Goal: Check status: Check status

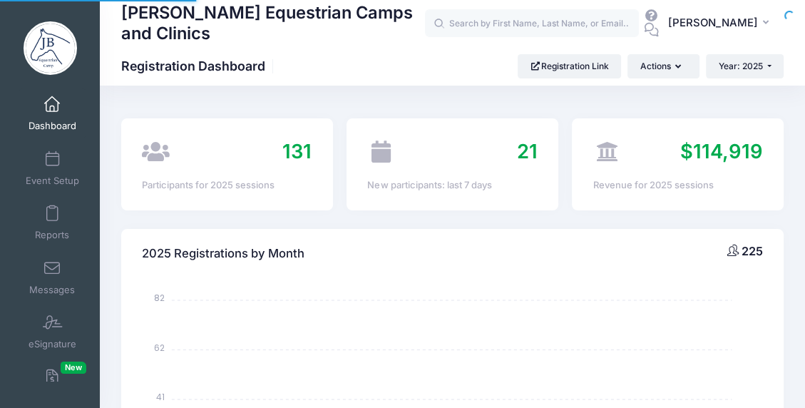
select select
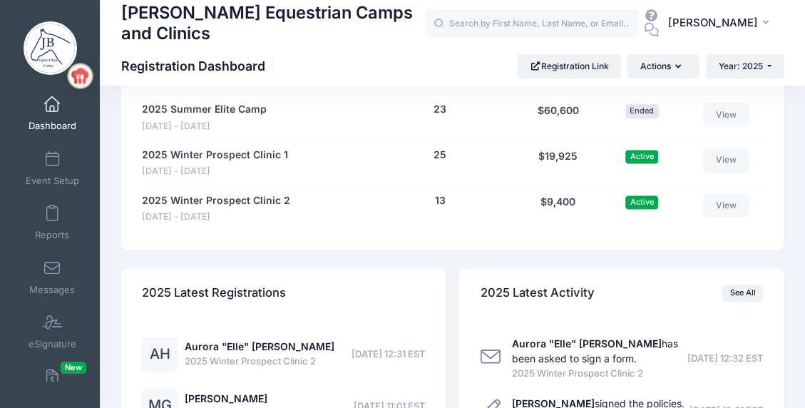
scroll to position [1427, 0]
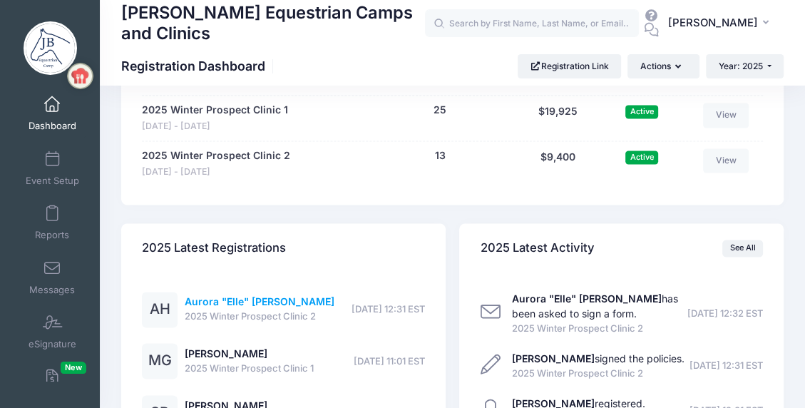
click at [221, 302] on link "Aurora "Elle" [PERSON_NAME]" at bounding box center [260, 301] width 150 height 12
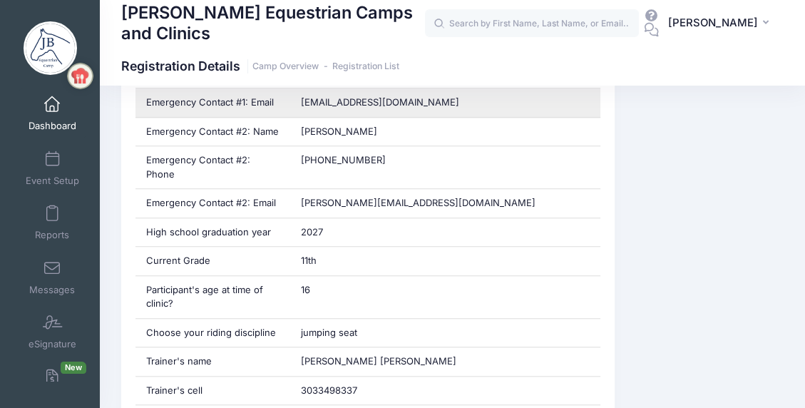
scroll to position [713, 0]
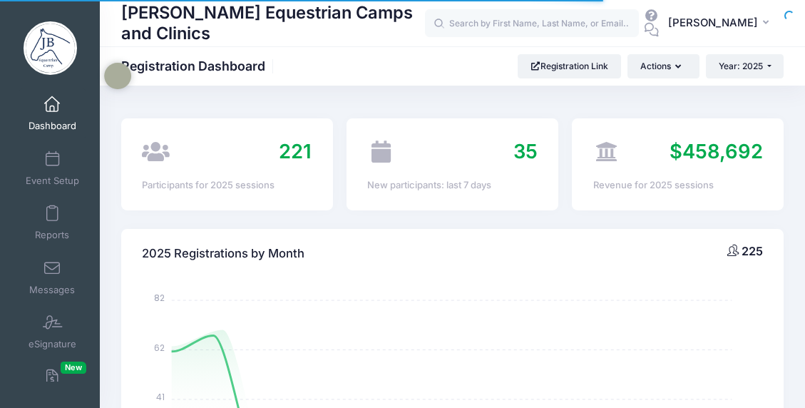
select select
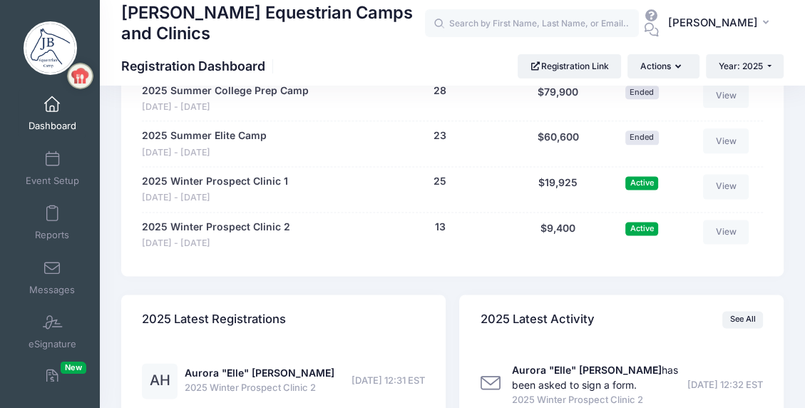
scroll to position [1343, 0]
